Goal: Transaction & Acquisition: Purchase product/service

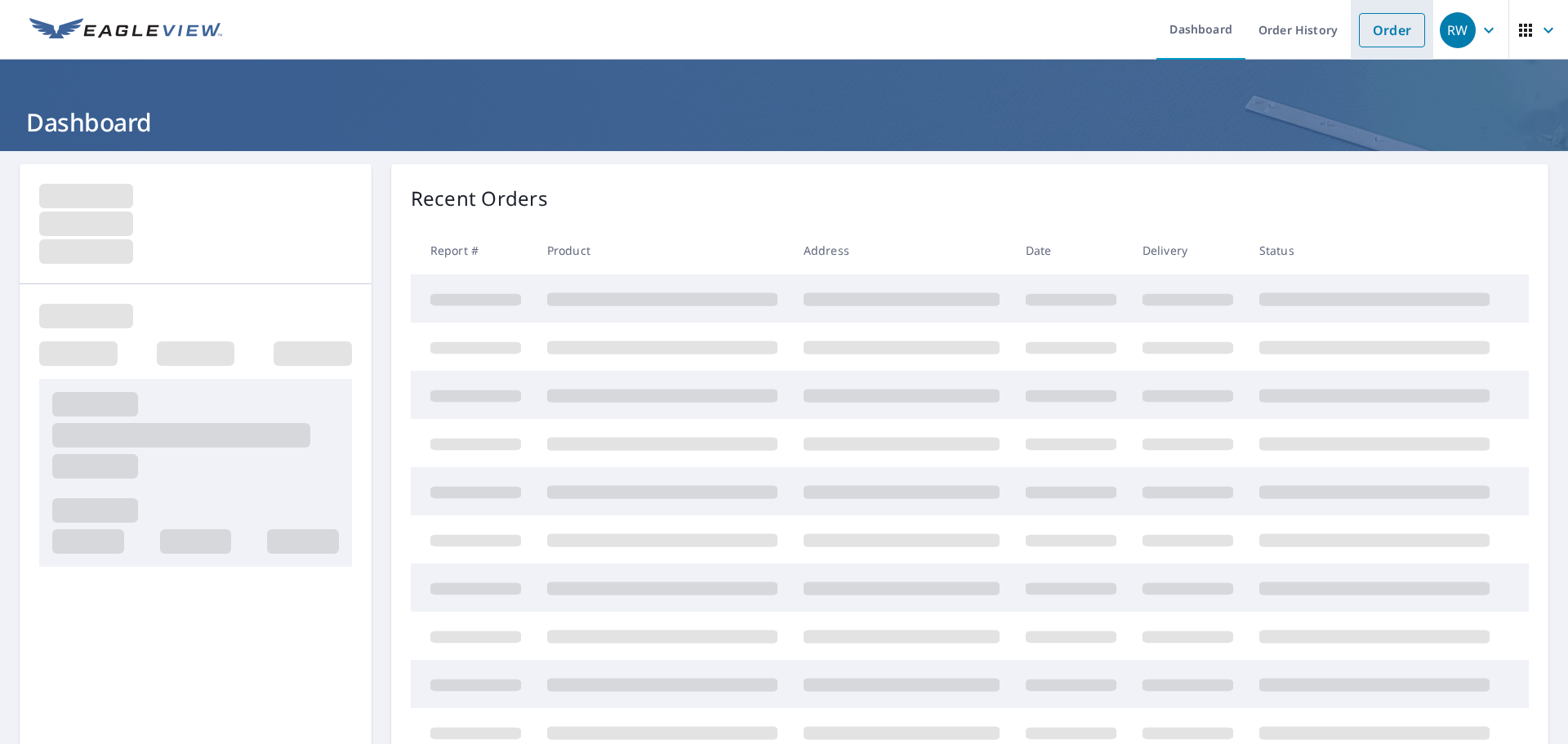
click at [1368, 24] on link "Order" at bounding box center [1392, 30] width 67 height 34
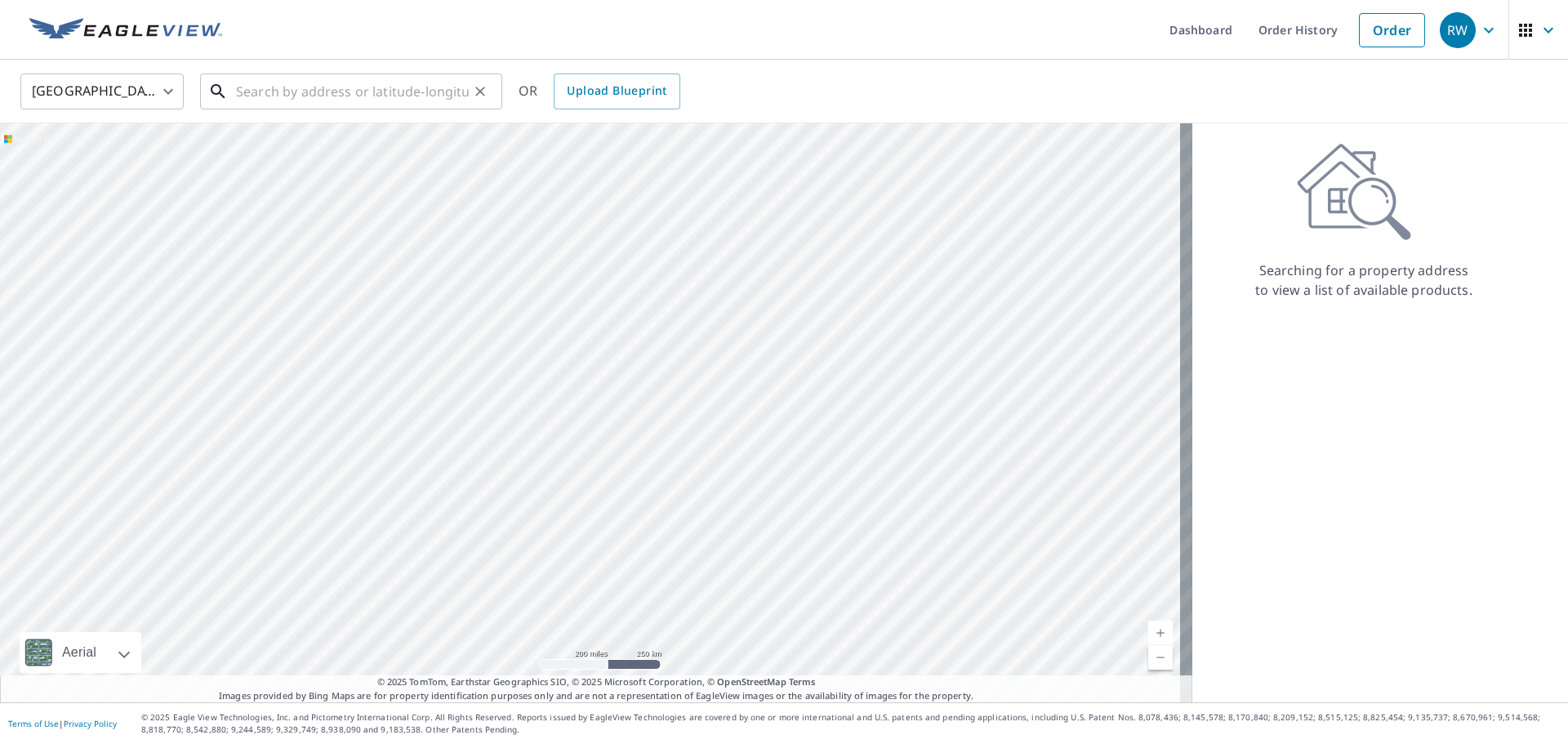
click at [245, 96] on input "text" at bounding box center [353, 91] width 233 height 46
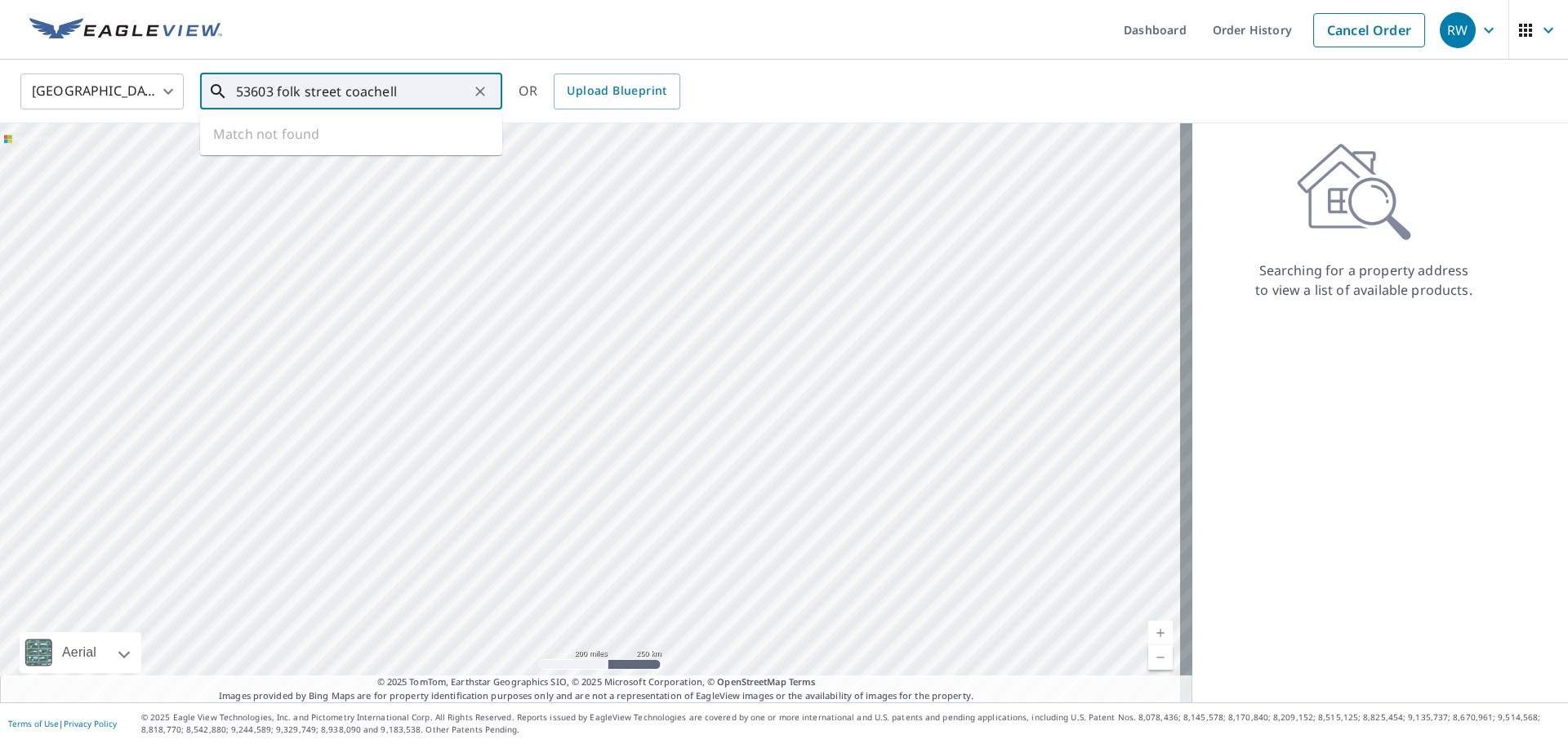
type input "53603 folk street coachella"
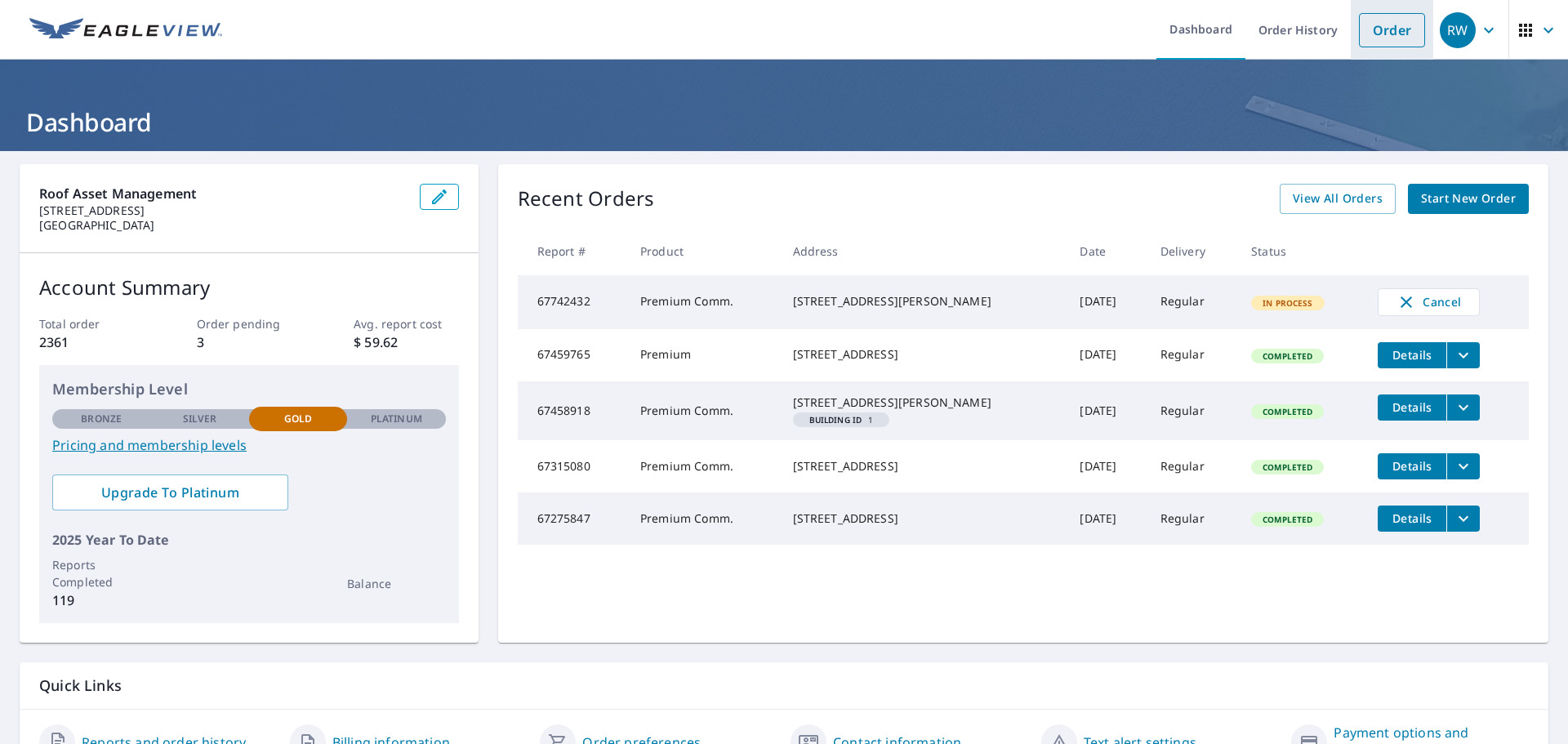
click at [1382, 22] on link "Order" at bounding box center [1392, 30] width 67 height 34
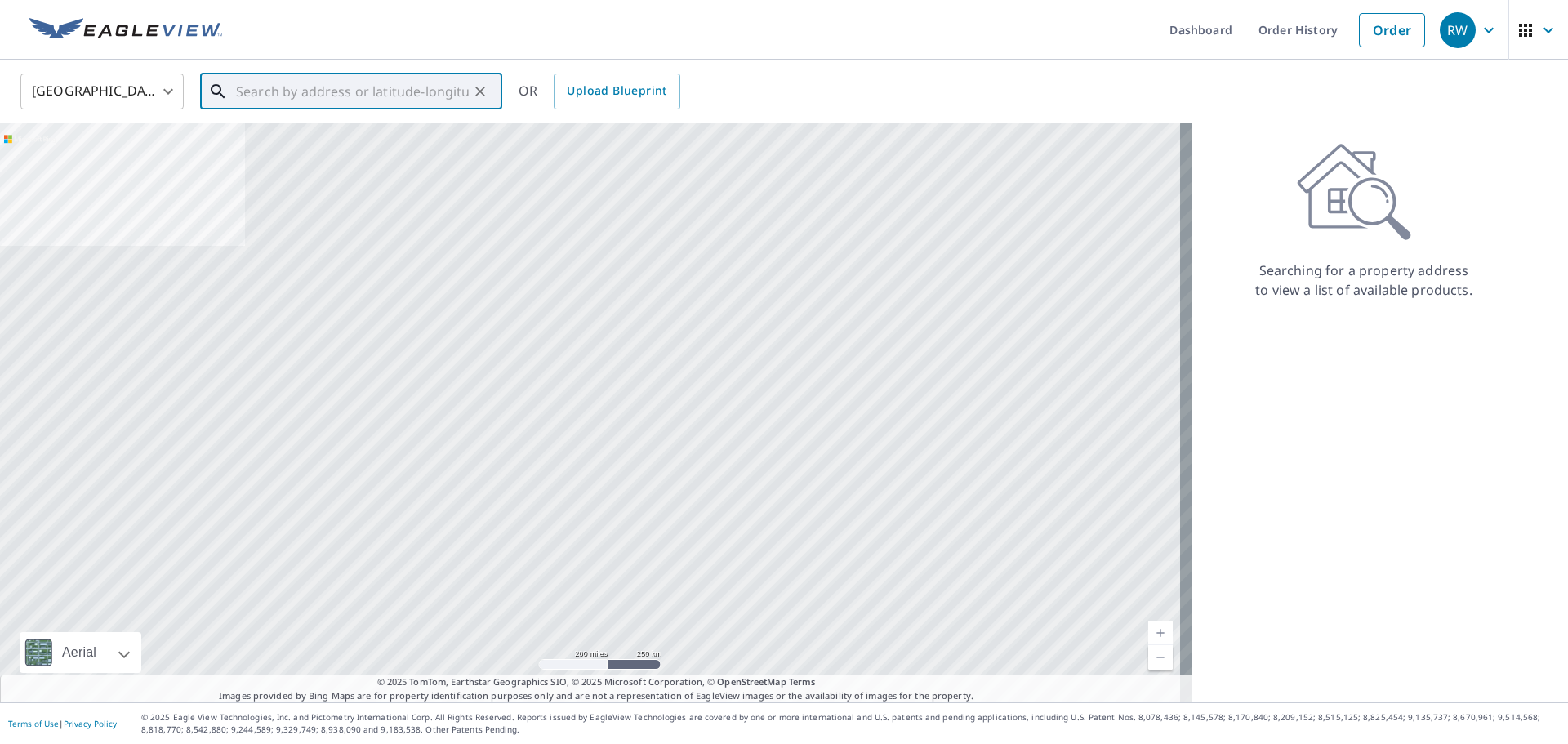
click at [251, 95] on input "text" at bounding box center [353, 91] width 233 height 46
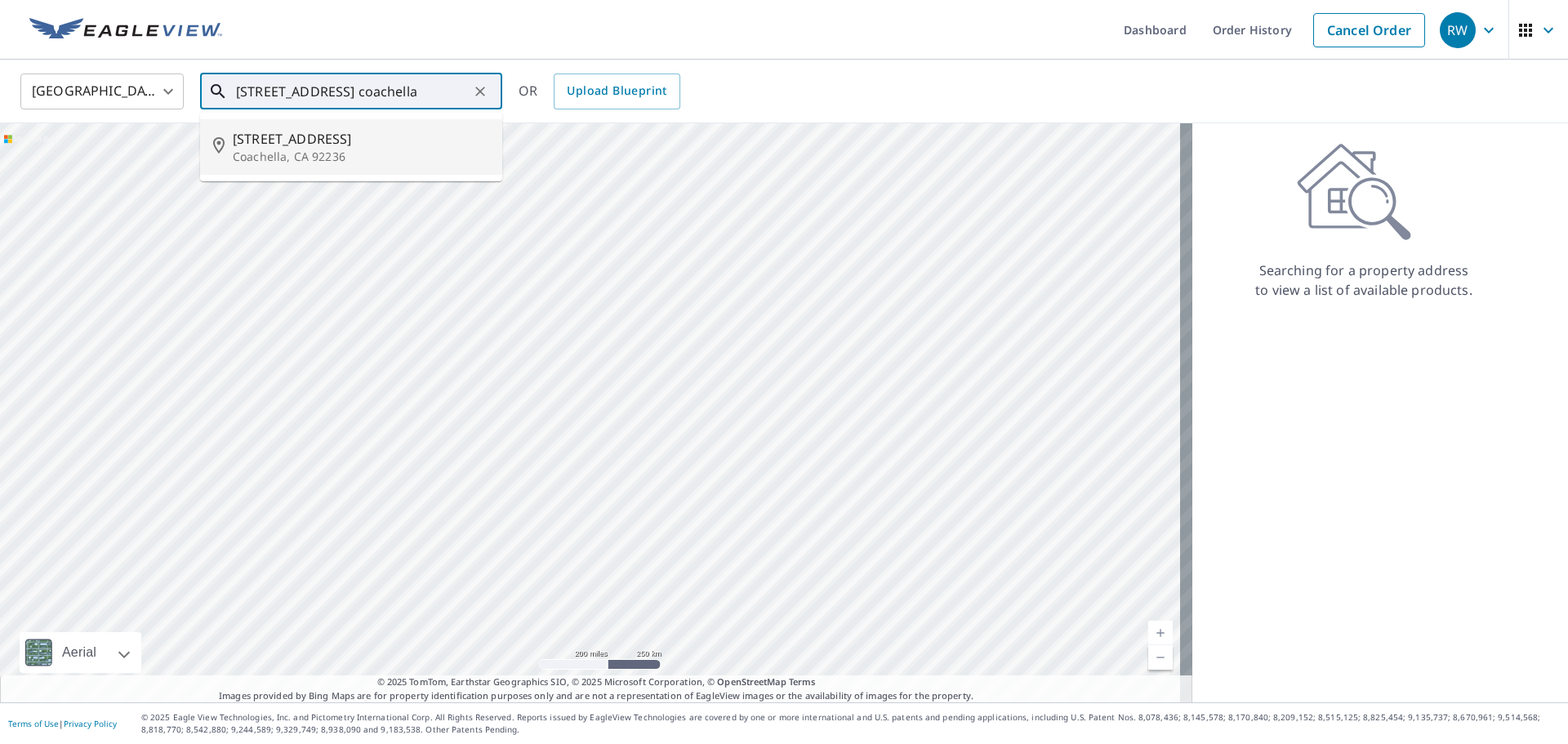
click at [281, 147] on span "53603 Polk St" at bounding box center [361, 138] width 257 height 19
type input "53603 Polk St Coachella, CA 92236"
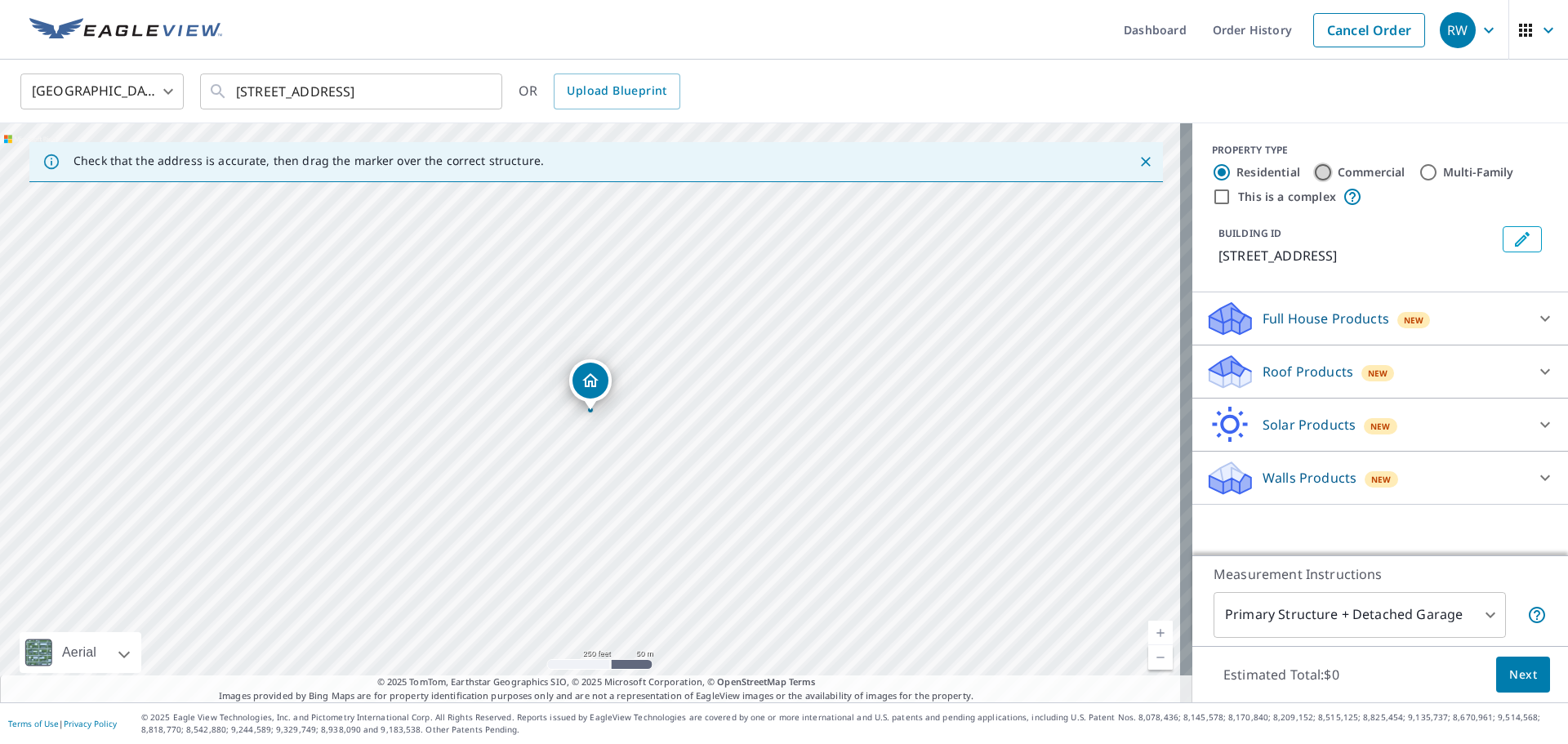
click at [1313, 172] on input "Commercial" at bounding box center [1323, 172] width 19 height 19
radio input "true"
type input "4"
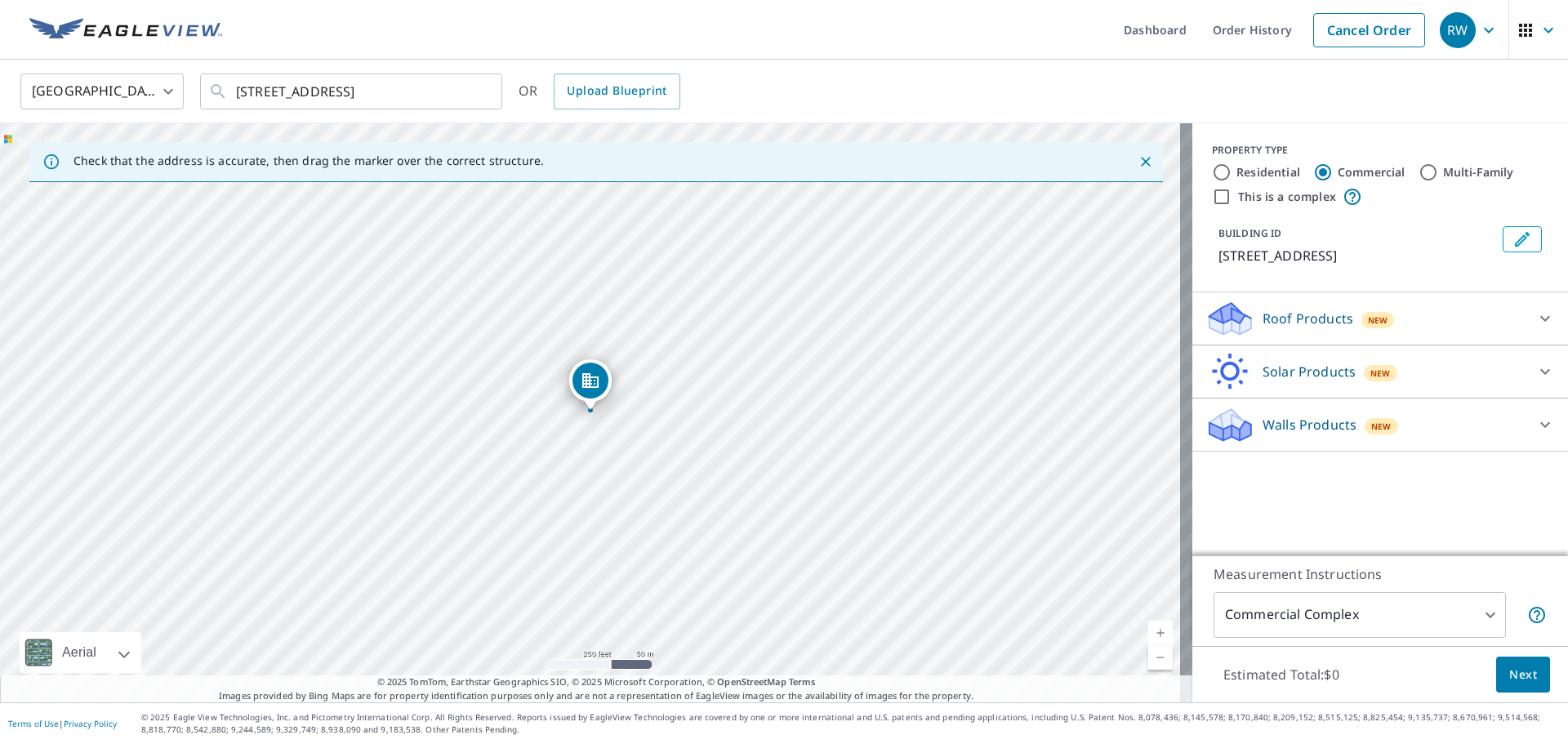
click at [1490, 316] on div "Roof Products New" at bounding box center [1366, 319] width 320 height 39
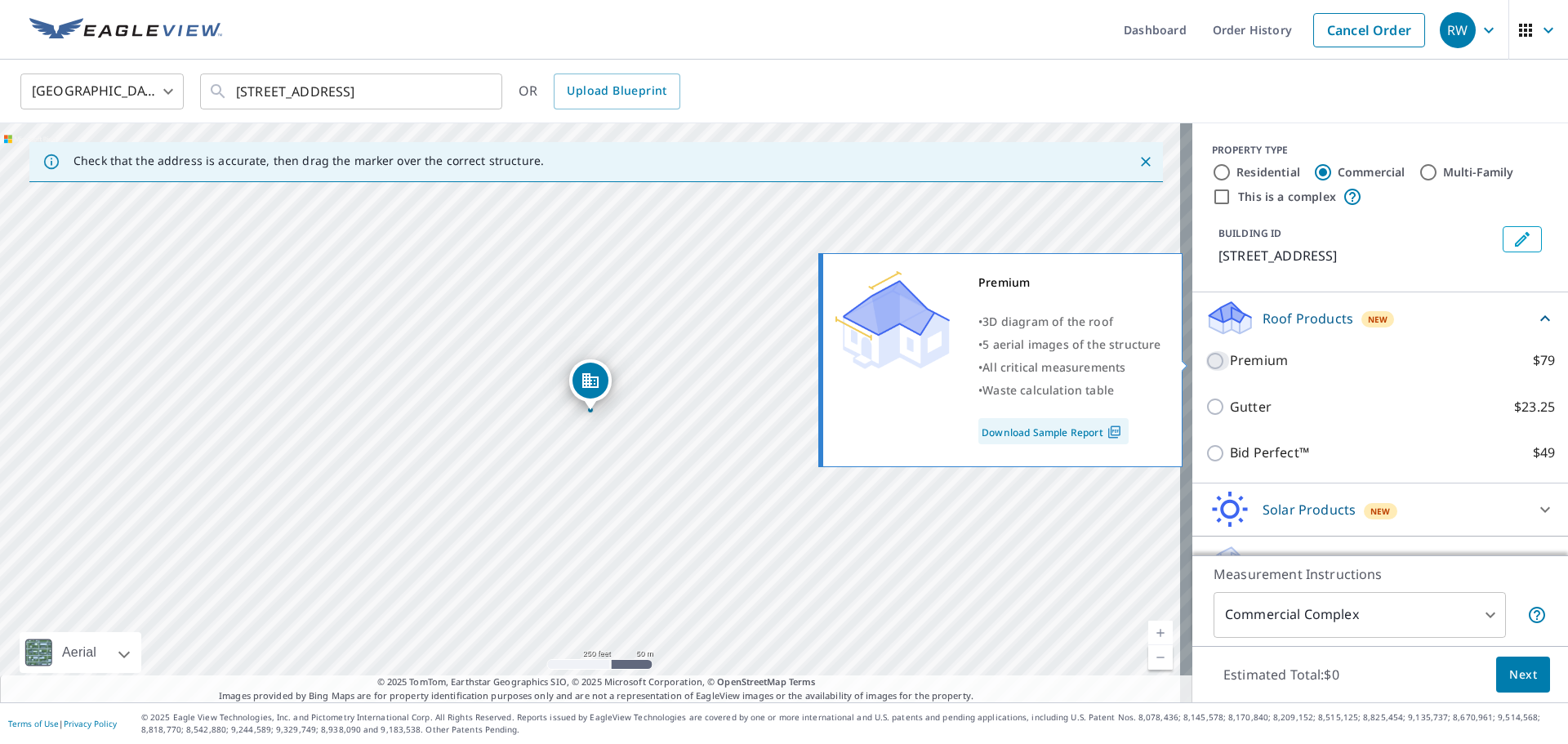
click at [1207, 363] on input "Premium $79" at bounding box center [1218, 361] width 25 height 19
checkbox input "true"
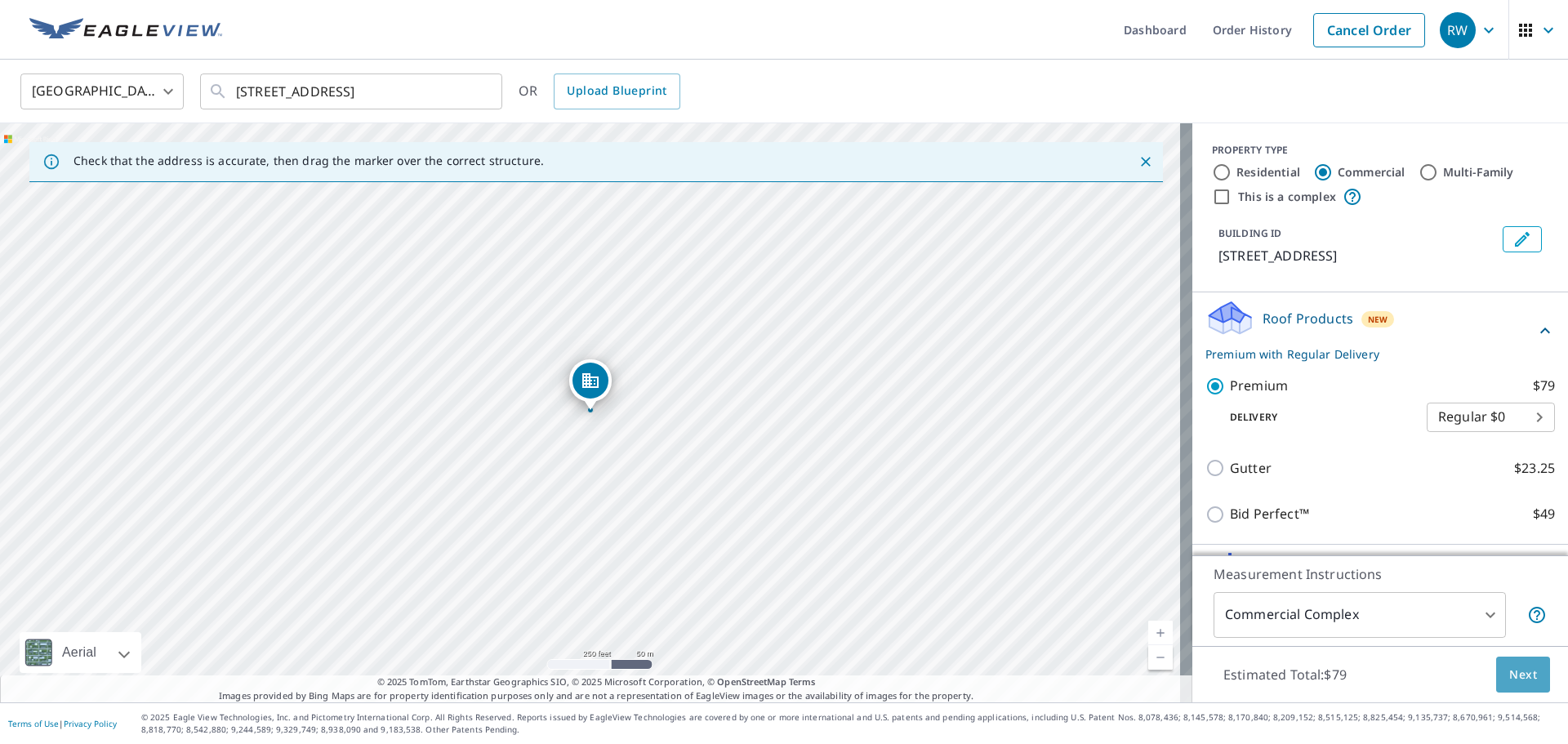
click at [1509, 681] on span "Next" at bounding box center [1523, 674] width 28 height 20
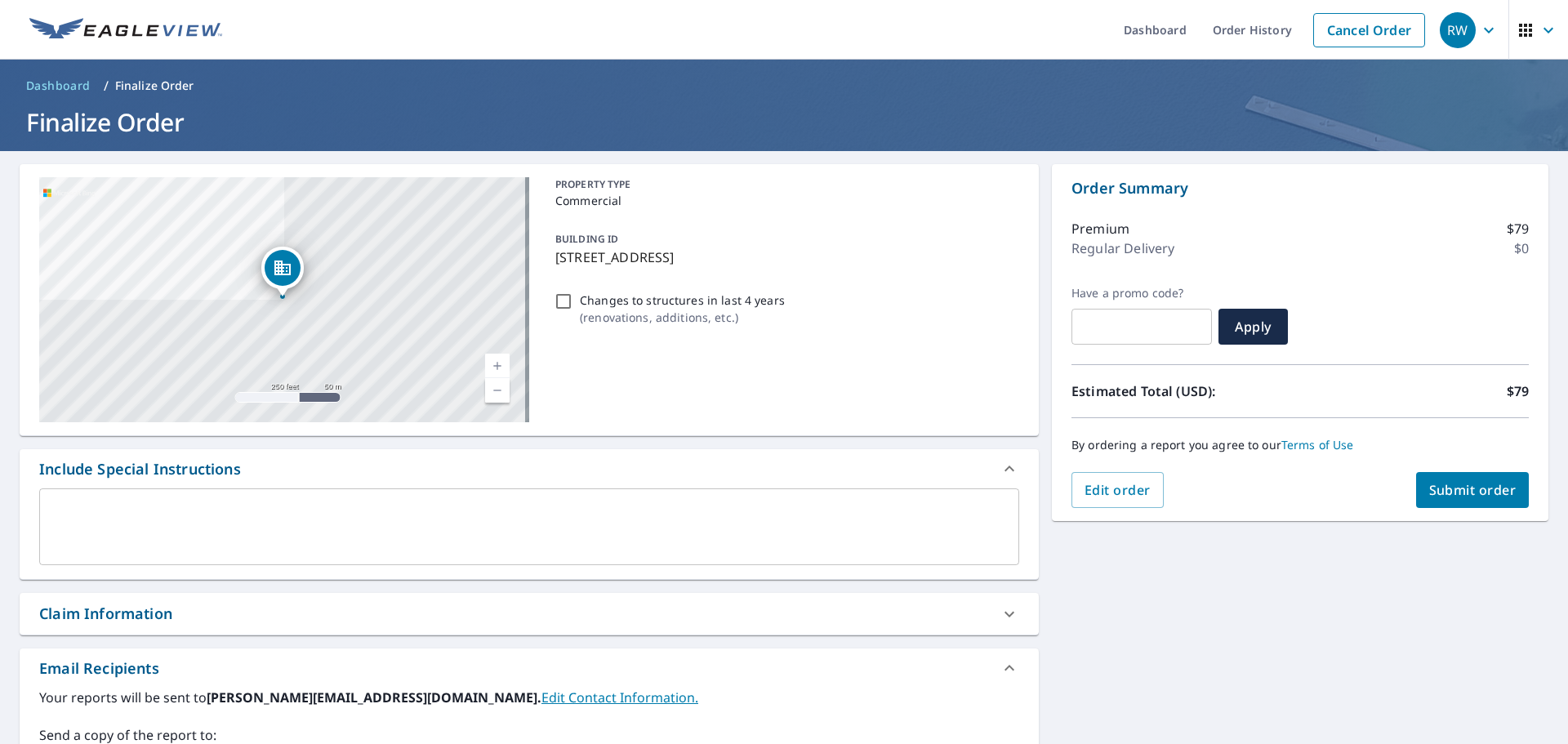
click at [1453, 488] on span "Submit order" at bounding box center [1473, 489] width 88 height 18
